Goal: Transaction & Acquisition: Purchase product/service

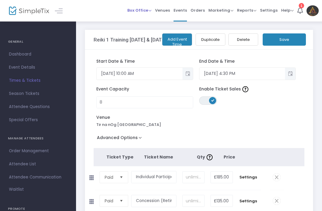
click at [143, 10] on span "Box Office" at bounding box center [139, 10] width 24 height 6
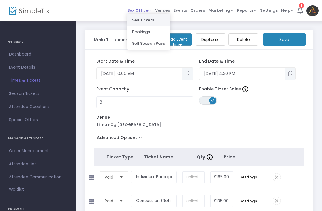
click at [159, 19] on li "Sell Tickets" at bounding box center [148, 20] width 43 height 12
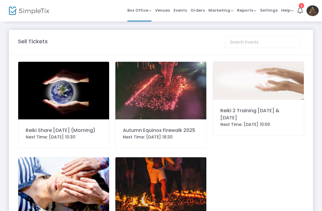
click at [174, 104] on img at bounding box center [161, 91] width 91 height 58
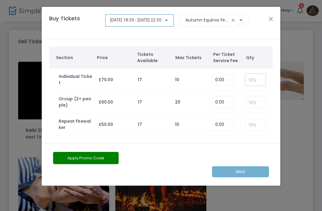
click at [258, 77] on input at bounding box center [256, 79] width 20 height 11
click at [256, 102] on input at bounding box center [256, 101] width 20 height 11
click at [256, 100] on input at bounding box center [256, 101] width 20 height 11
click at [254, 104] on input at bounding box center [256, 101] width 20 height 11
click at [254, 103] on input at bounding box center [256, 101] width 20 height 11
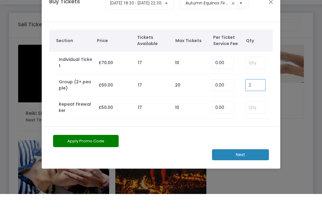
type input "2"
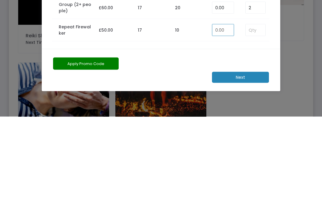
click at [247, 166] on m-button "Next" at bounding box center [240, 171] width 57 height 11
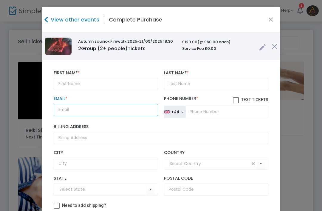
click at [121, 115] on input "Email *" at bounding box center [106, 110] width 104 height 12
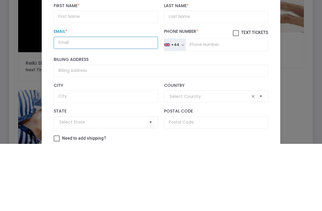
paste input "[EMAIL_ADDRESS][DOMAIN_NAME]"
type input "[EMAIL_ADDRESS][DOMAIN_NAME]"
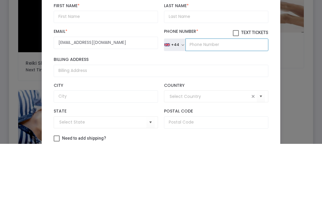
click at [203, 106] on input "tel" at bounding box center [227, 112] width 83 height 13
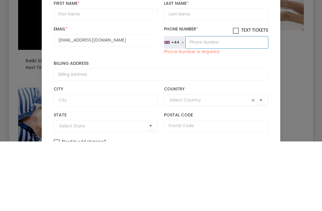
paste input "0758 404 3102"
type input "0758 404 3102"
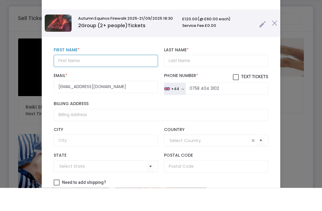
click at [109, 78] on input "text" at bounding box center [106, 84] width 104 height 12
type input "[PERSON_NAME]"
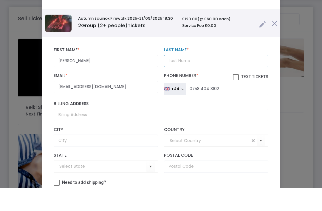
click at [187, 78] on input "Last Name *" at bounding box center [216, 84] width 104 height 12
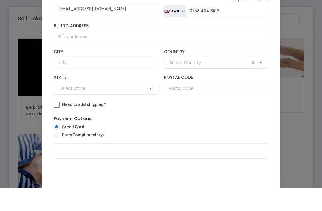
scroll to position [38, 0]
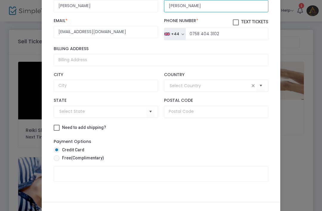
type input "[PERSON_NAME]"
click at [58, 159] on span at bounding box center [57, 158] width 6 height 6
click at [57, 161] on input "Free (Complimentary)" at bounding box center [56, 161] width 0 height 0
radio input "true"
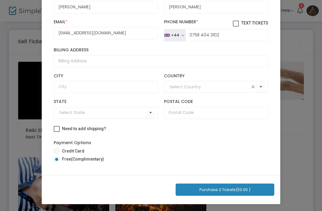
scroll to position [65, 0]
click at [250, 191] on span "(£0.00 )" at bounding box center [243, 190] width 15 height 6
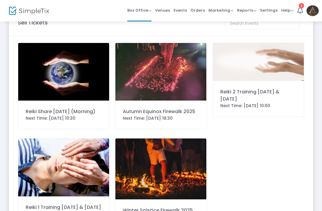
scroll to position [0, 0]
